Goal: Find specific page/section: Find specific page/section

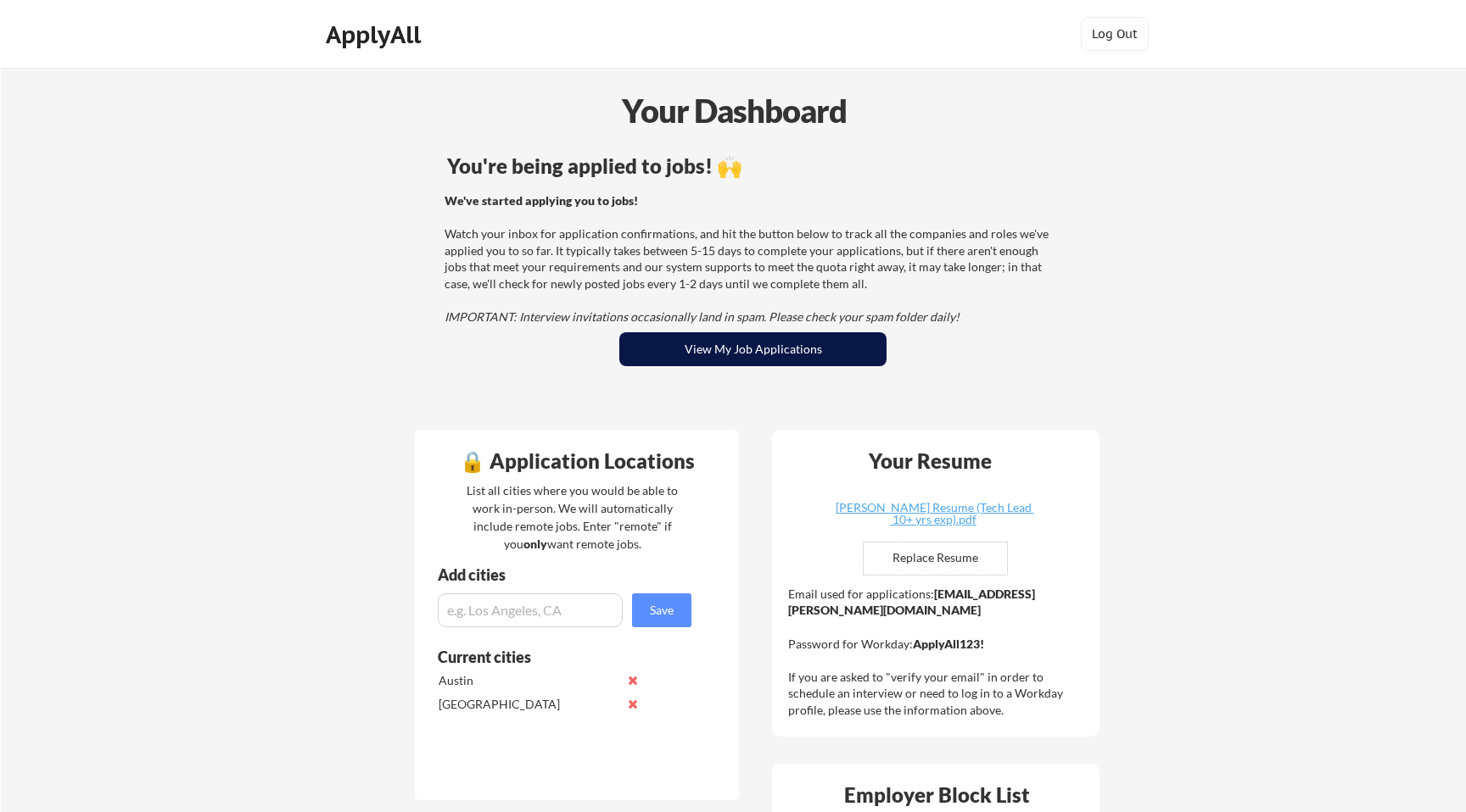
click at [693, 347] on button "View My Job Applications" at bounding box center [753, 350] width 267 height 34
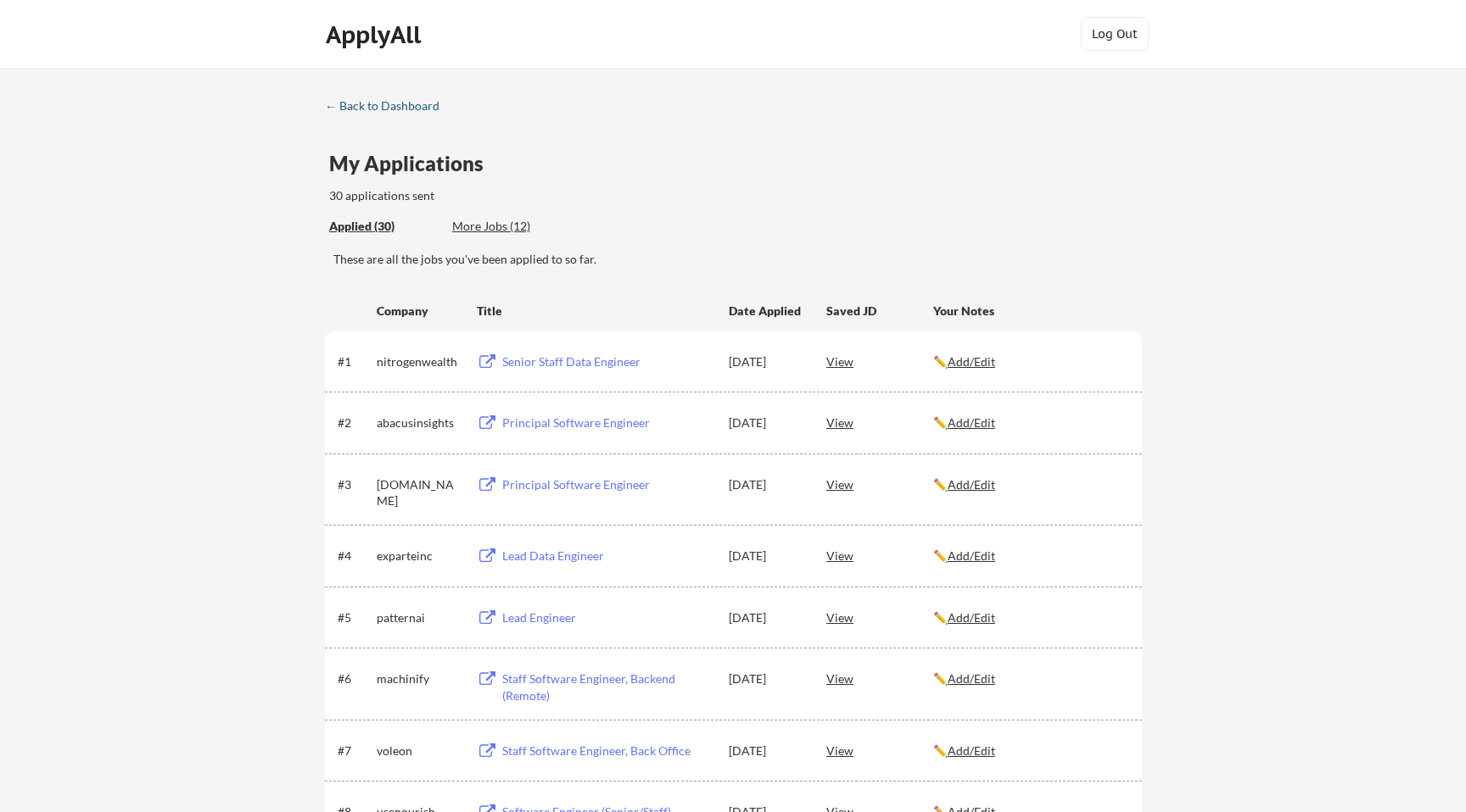
click at [380, 112] on div "← Back to Dashboard" at bounding box center [388, 106] width 127 height 12
